Goal: Task Accomplishment & Management: Manage account settings

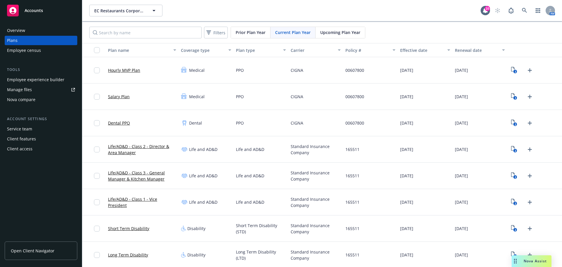
click at [31, 90] on div "Manage files" at bounding box center [19, 89] width 25 height 9
click at [27, 89] on div "Manage files" at bounding box center [19, 89] width 25 height 9
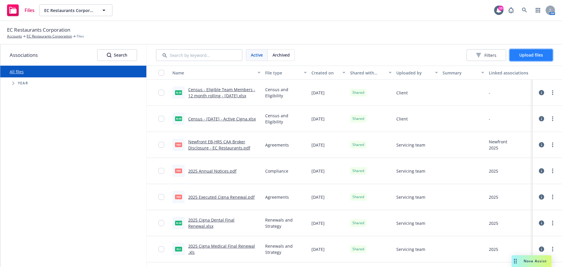
click at [529, 57] on span "Upload files" at bounding box center [531, 55] width 24 height 6
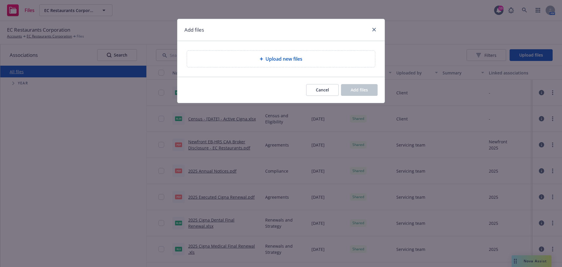
drag, startPoint x: 81, startPoint y: 115, endPoint x: 81, endPoint y: 112, distance: 3.3
click at [81, 115] on div "Add files Upload new files Cancel Add files" at bounding box center [281, 133] width 562 height 267
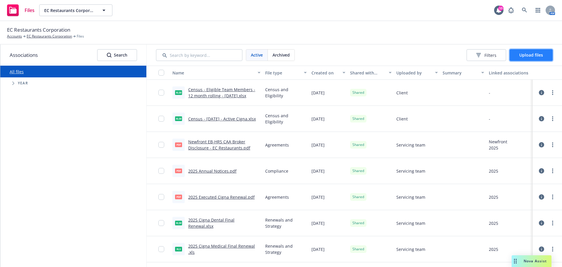
click at [522, 56] on span "Upload files" at bounding box center [531, 55] width 24 height 6
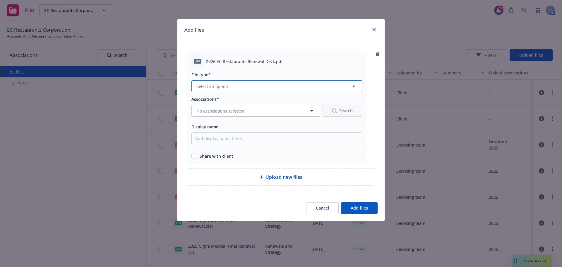
click at [223, 86] on span "Select an option" at bounding box center [212, 86] width 32 height 6
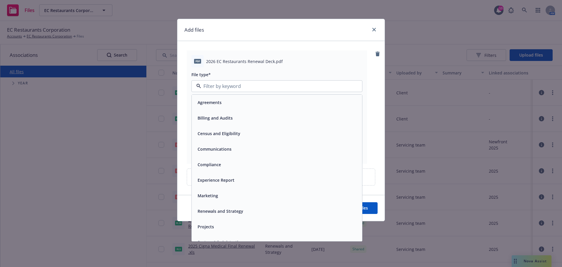
click at [227, 213] on span "Renewals and Strategy" at bounding box center [221, 211] width 46 height 6
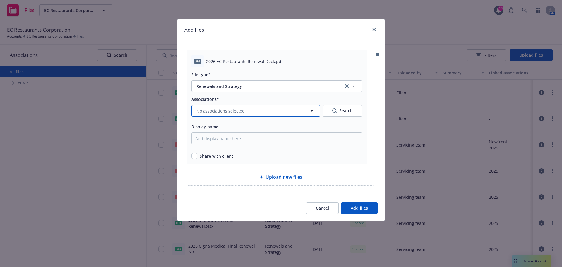
click at [225, 109] on span "No associations selected" at bounding box center [220, 111] width 48 height 6
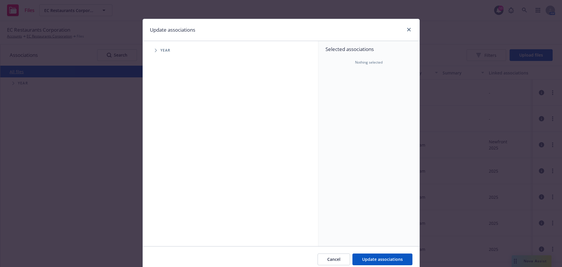
click at [151, 50] on span "Tree Example" at bounding box center [155, 50] width 9 height 9
click at [162, 144] on icon "Tree Example" at bounding box center [163, 144] width 2 height 4
click at [166, 156] on span "Tree Example" at bounding box center [170, 156] width 9 height 9
click at [185, 184] on input "Tree Example" at bounding box center [186, 183] width 6 height 6
checkbox input "true"
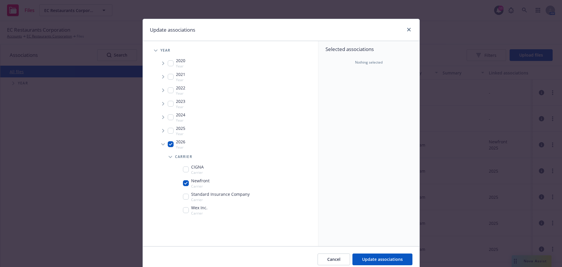
checkbox input "true"
click at [386, 260] on span "Update associations" at bounding box center [382, 259] width 41 height 6
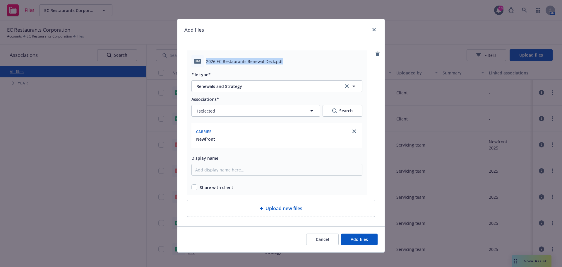
drag, startPoint x: 202, startPoint y: 63, endPoint x: 305, endPoint y: 64, distance: 102.8
click at [305, 64] on div "pdf 2026 EC Restaurants Renewal Deck.pdf" at bounding box center [276, 61] width 171 height 12
copy div "2026 EC Restaurants Renewal Deck.pdf"
click at [256, 167] on input "Display name" at bounding box center [276, 170] width 171 height 12
paste input "2026 EC Restaurants Renewal Deck.pdf"
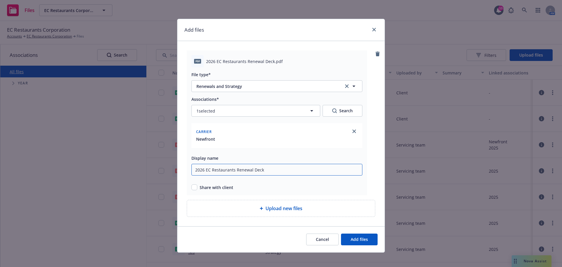
type input "2026 EC Restaurants Renewal Deck"
click at [193, 189] on input "checkbox" at bounding box center [194, 187] width 6 height 6
checkbox input "true"
click at [375, 241] on button "Add files" at bounding box center [359, 239] width 37 height 12
